Goal: Information Seeking & Learning: Learn about a topic

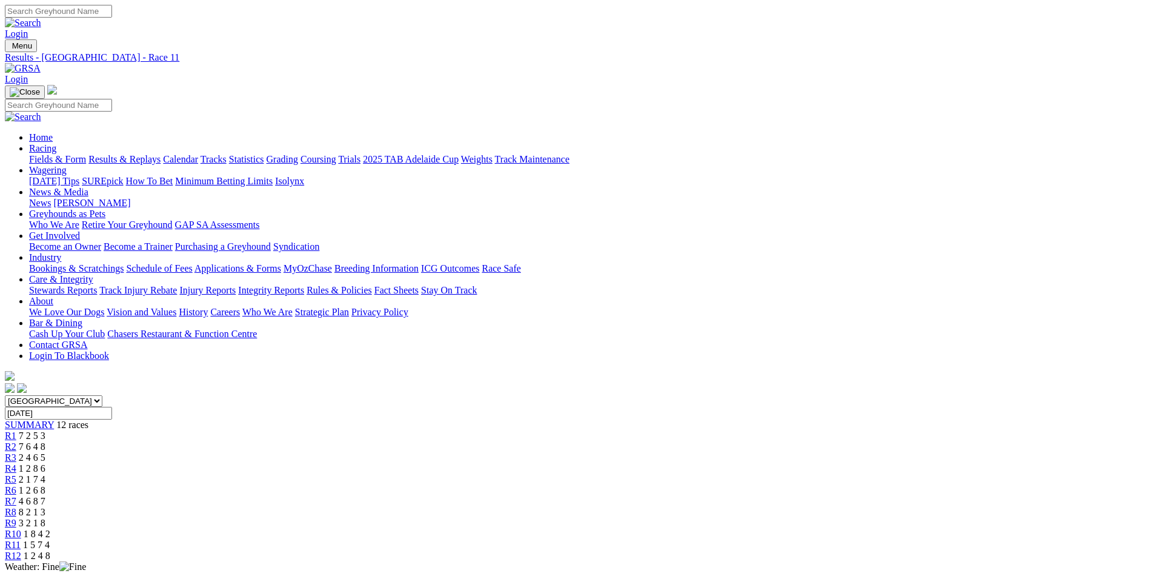
drag, startPoint x: 0, startPoint y: 0, endPoint x: 258, endPoint y: 47, distance: 261.7
click at [41, 63] on img at bounding box center [23, 68] width 36 height 11
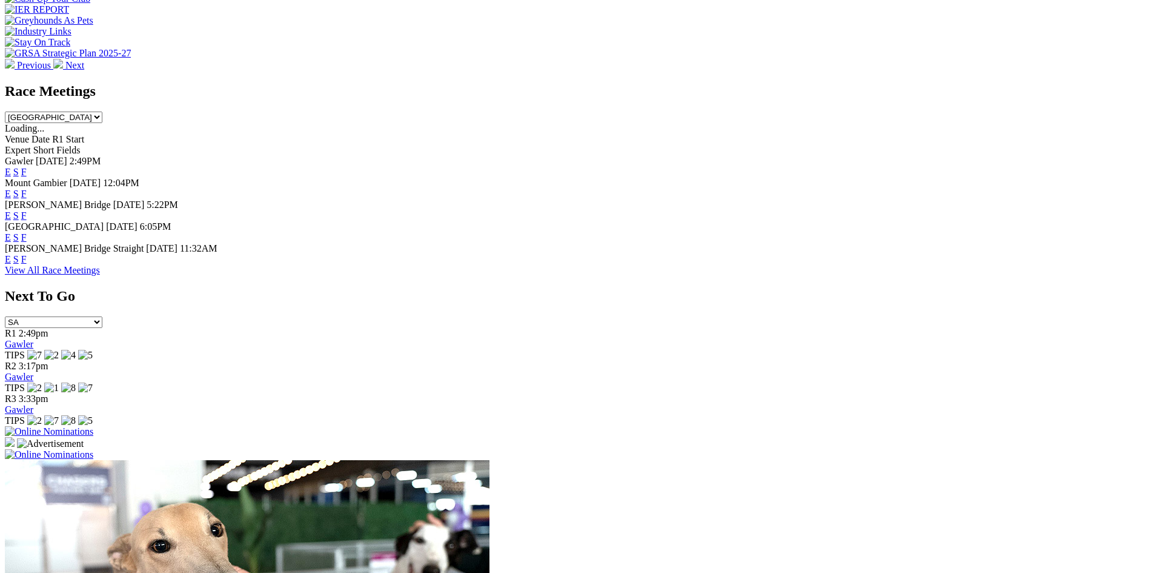
scroll to position [545, 0]
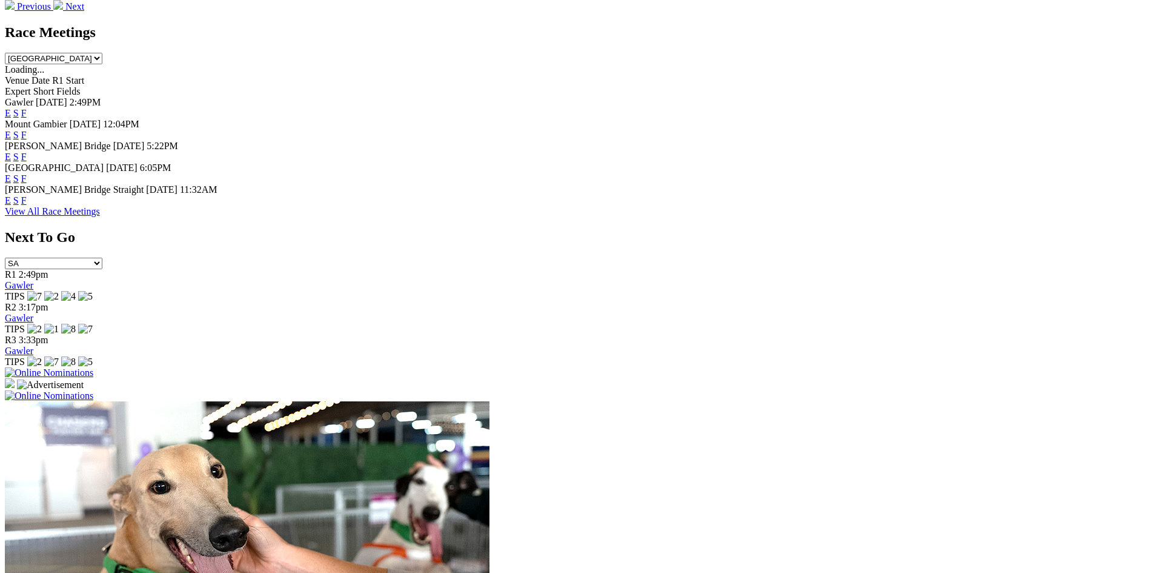
drag, startPoint x: 750, startPoint y: 189, endPoint x: 736, endPoint y: 182, distance: 15.2
click at [27, 195] on span "F" at bounding box center [23, 200] width 5 height 10
click at [27, 195] on link "F" at bounding box center [23, 200] width 5 height 10
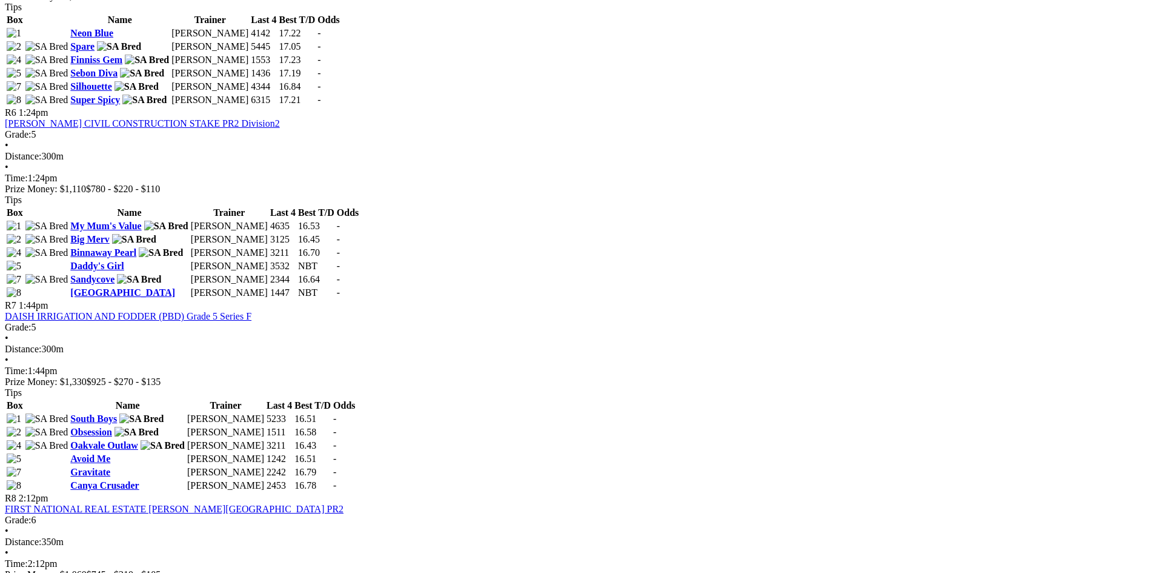
scroll to position [1575, 0]
